Goal: Task Accomplishment & Management: Use online tool/utility

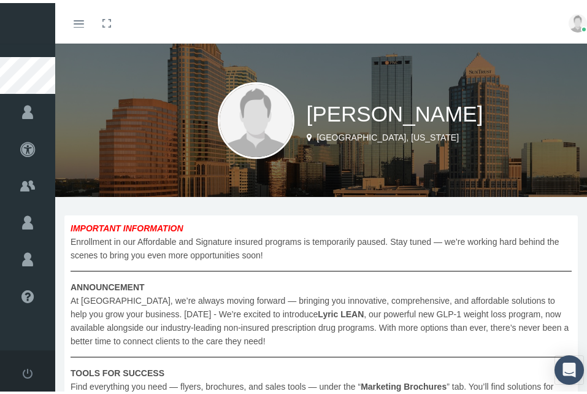
click at [79, 18] on icon "Toggle menubar" at bounding box center [79, 20] width 10 height 7
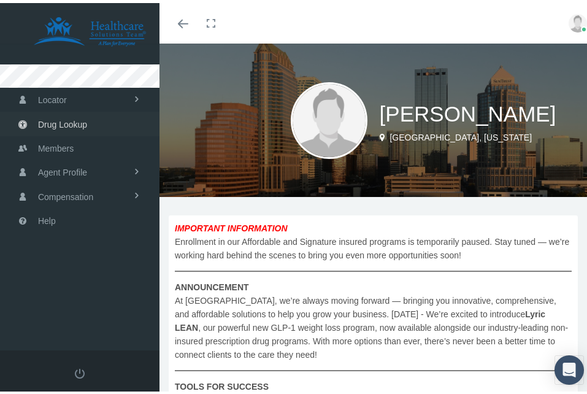
click at [60, 121] on span "Drug Lookup" at bounding box center [62, 121] width 49 height 23
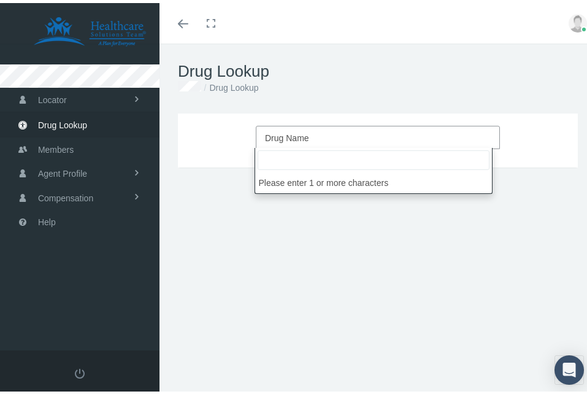
click at [318, 131] on span "Drug Name" at bounding box center [374, 135] width 219 height 16
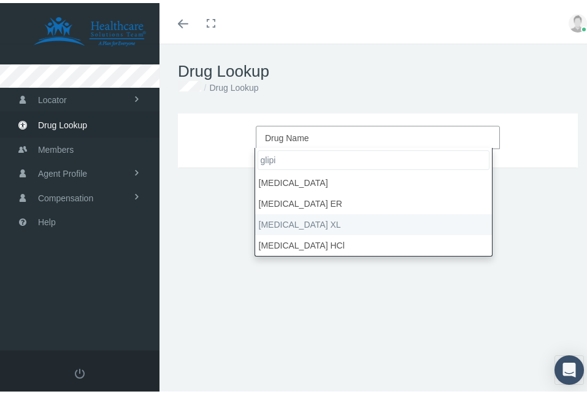
type input "glipi"
select select "glipiZIDE XL"
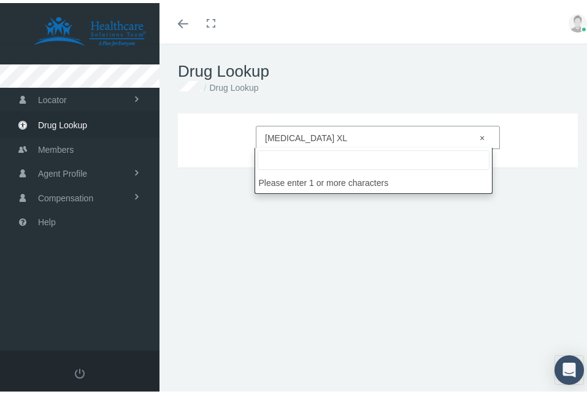
click at [377, 129] on span "× glipiZIDE XL" at bounding box center [374, 135] width 219 height 16
click at [298, 265] on div "glipiZIDE XL × glipiZIDE XL DRUG TYPE DRUG CLASS Update Form, Strength, Days Su…" at bounding box center [378, 263] width 437 height 307
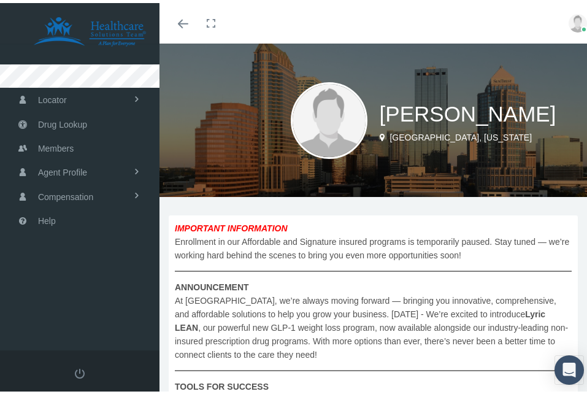
click at [174, 21] on link "Toggle menubar" at bounding box center [183, 20] width 29 height 41
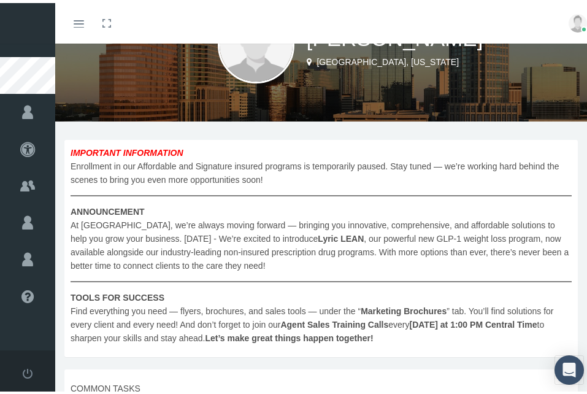
scroll to position [321, 0]
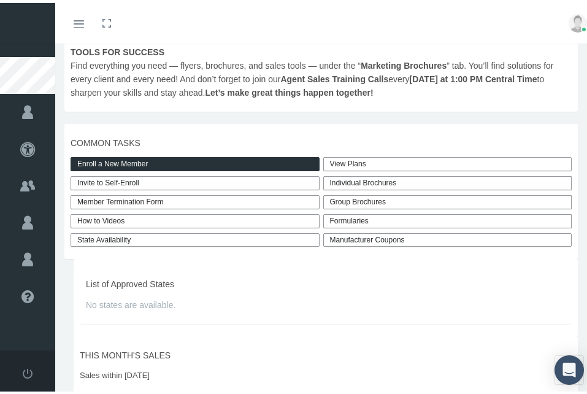
click at [352, 165] on link "View Plans" at bounding box center [447, 161] width 249 height 14
